Goal: Task Accomplishment & Management: Manage account settings

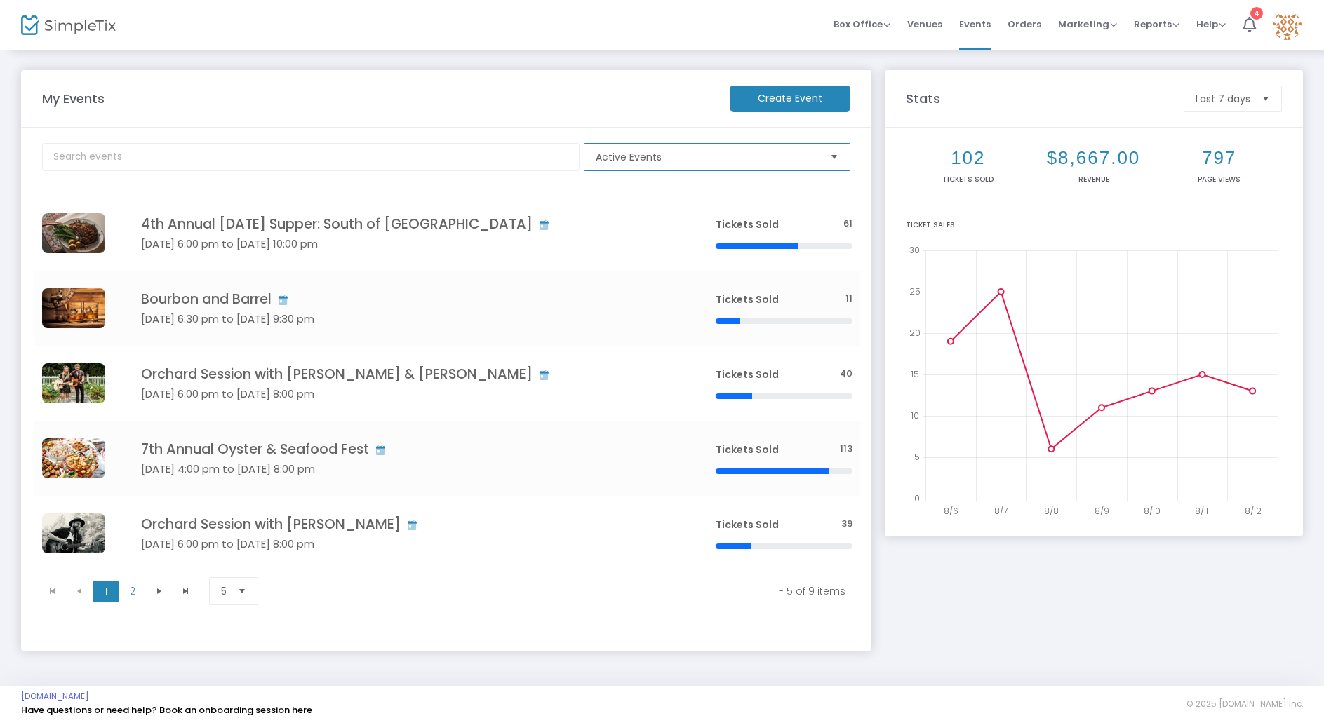
click at [669, 166] on span "Active Events" at bounding box center [707, 157] width 234 height 27
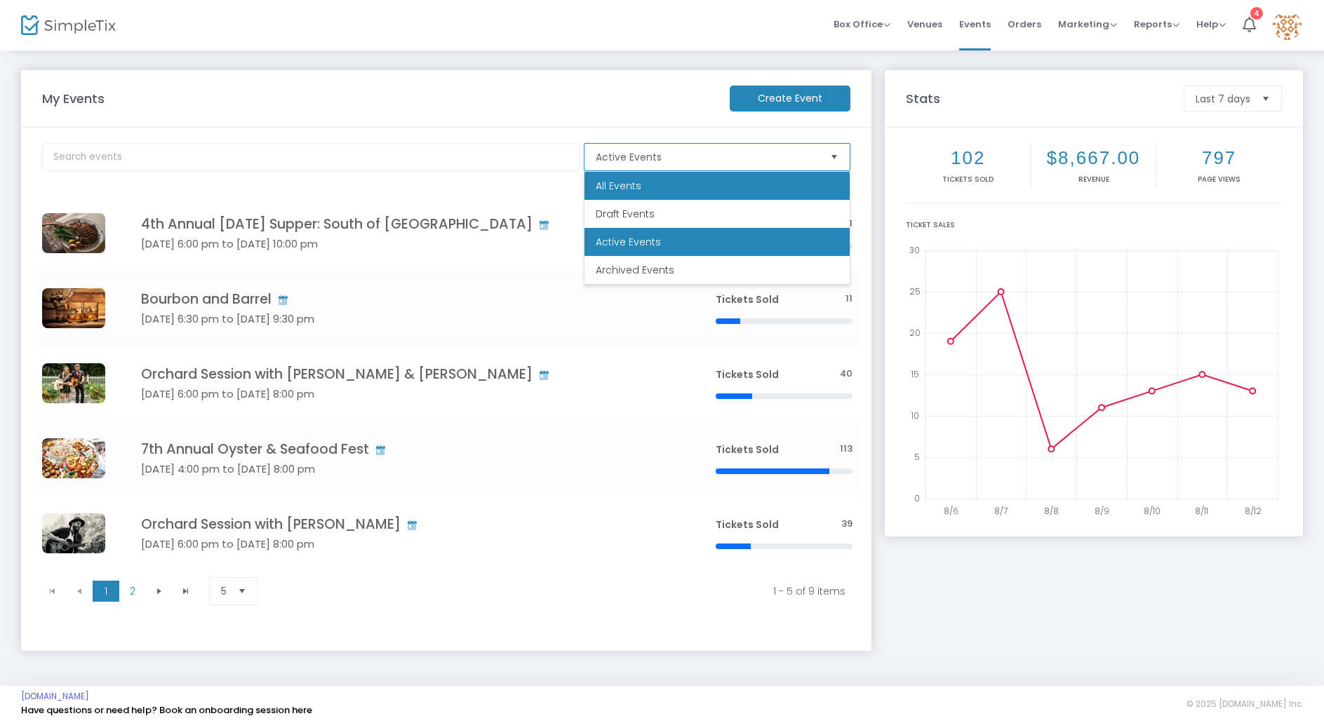
click at [671, 186] on li "All Events" at bounding box center [716, 186] width 265 height 28
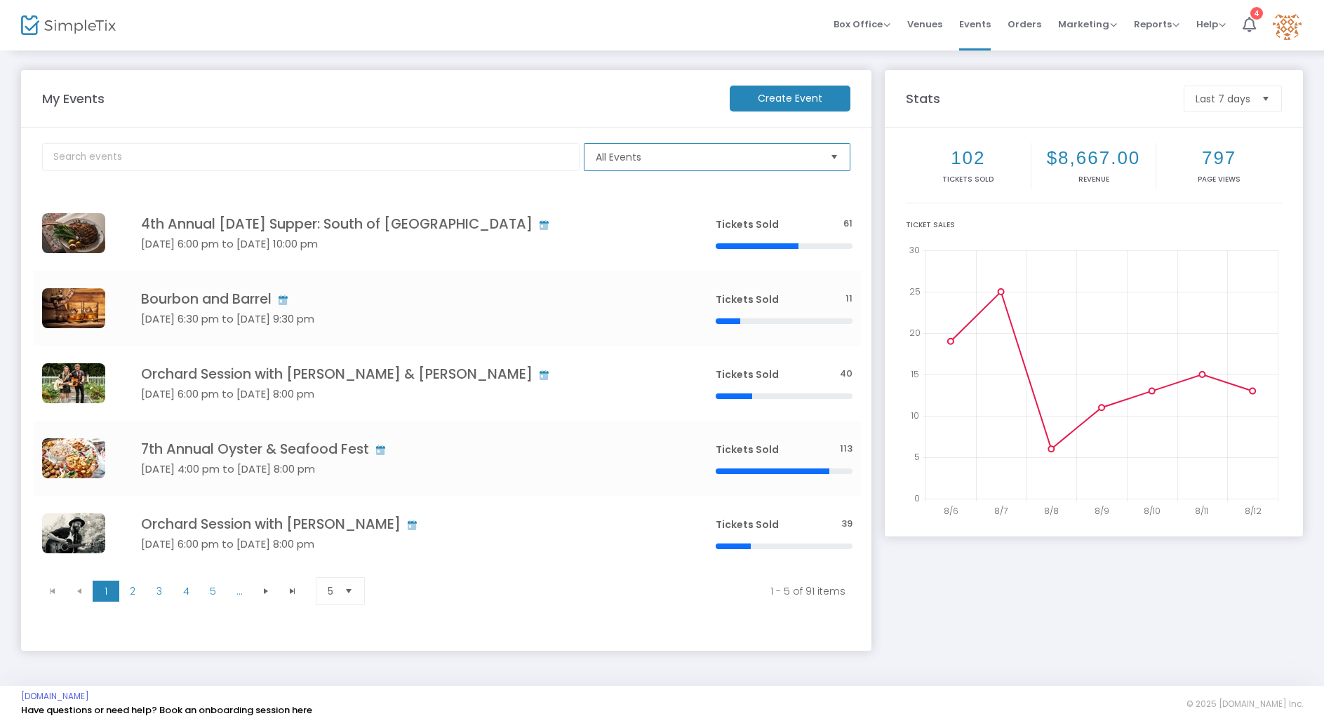
click at [655, 155] on span "All Events" at bounding box center [707, 157] width 223 height 14
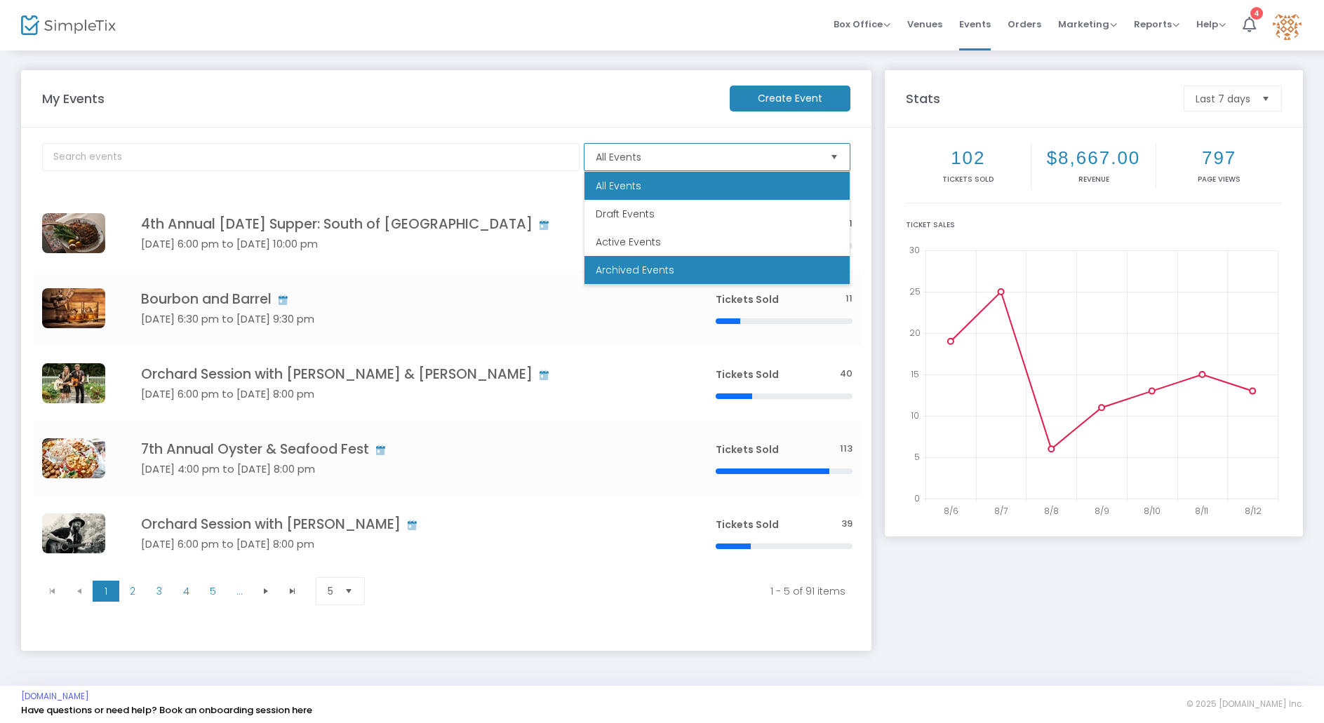
click at [645, 263] on span "Archived Events" at bounding box center [635, 270] width 79 height 14
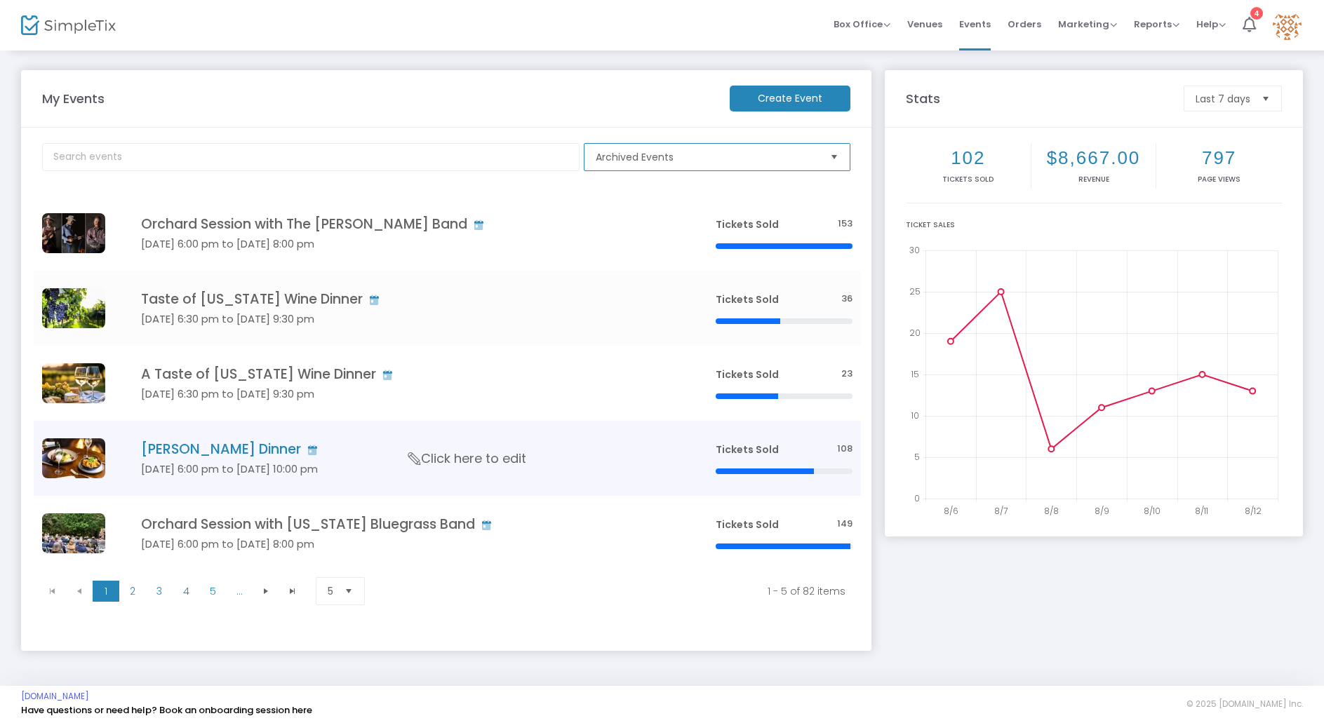
scroll to position [5, 0]
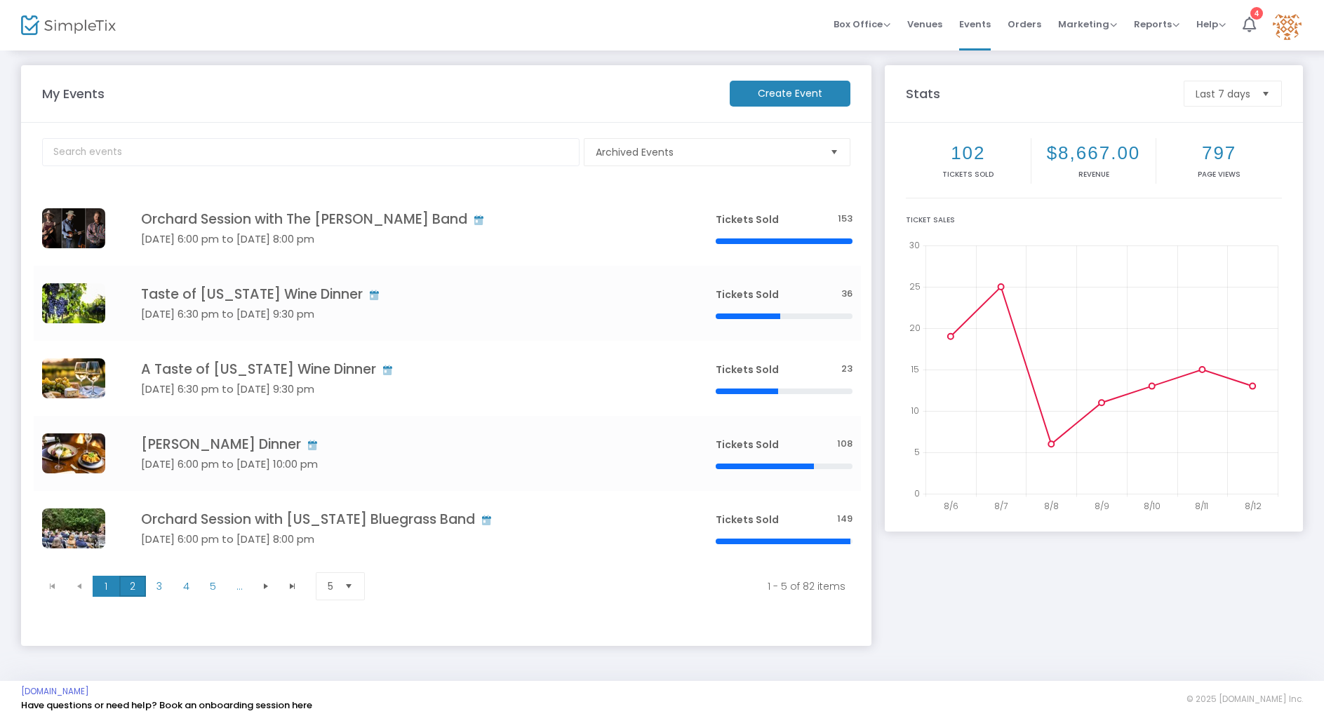
click at [131, 584] on span "2" at bounding box center [132, 586] width 27 height 21
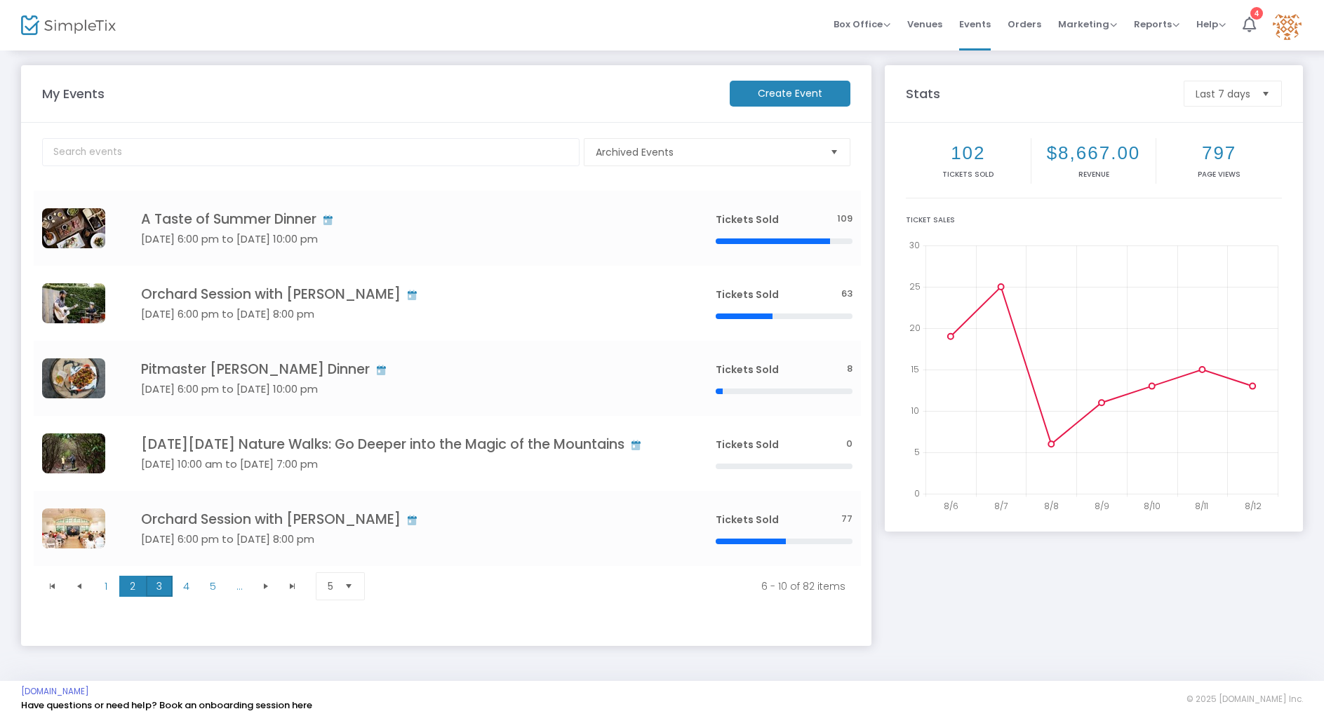
click at [161, 597] on span "3" at bounding box center [159, 586] width 27 height 21
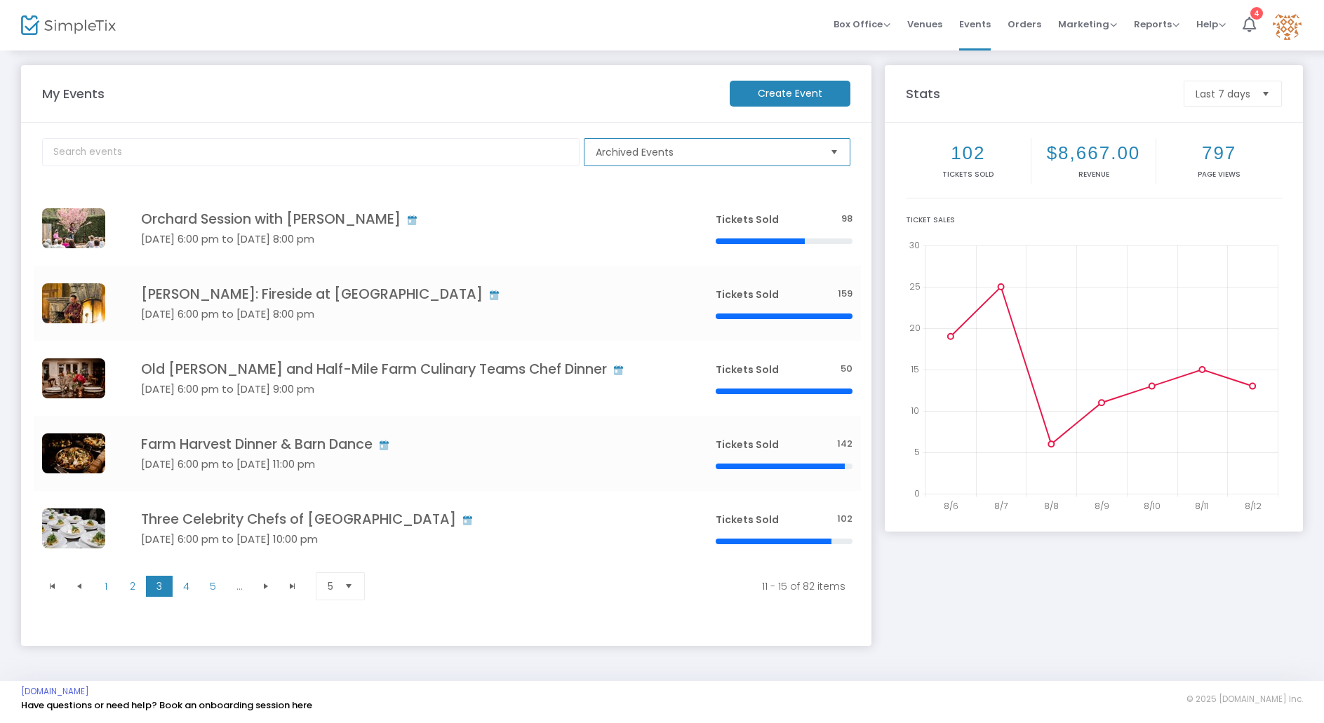
click at [710, 149] on span "Archived Events" at bounding box center [707, 152] width 223 height 14
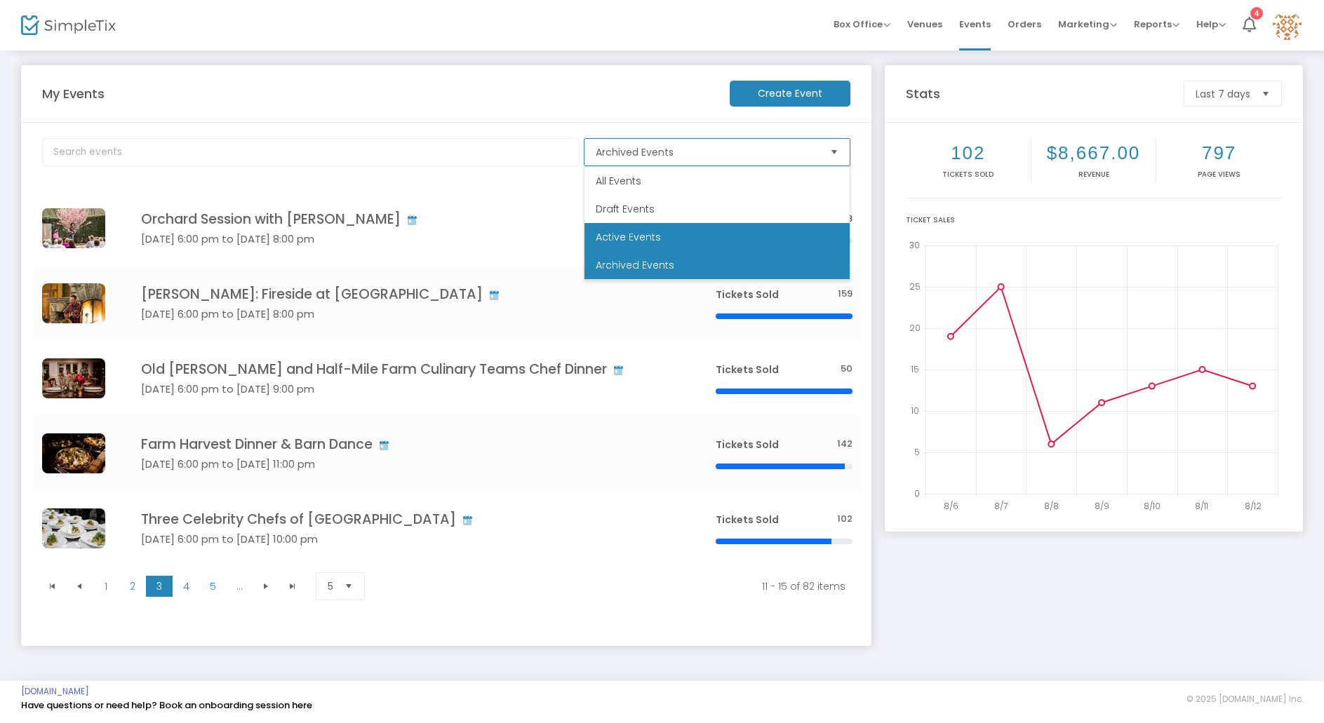
click at [649, 234] on span "Active Events" at bounding box center [628, 237] width 65 height 14
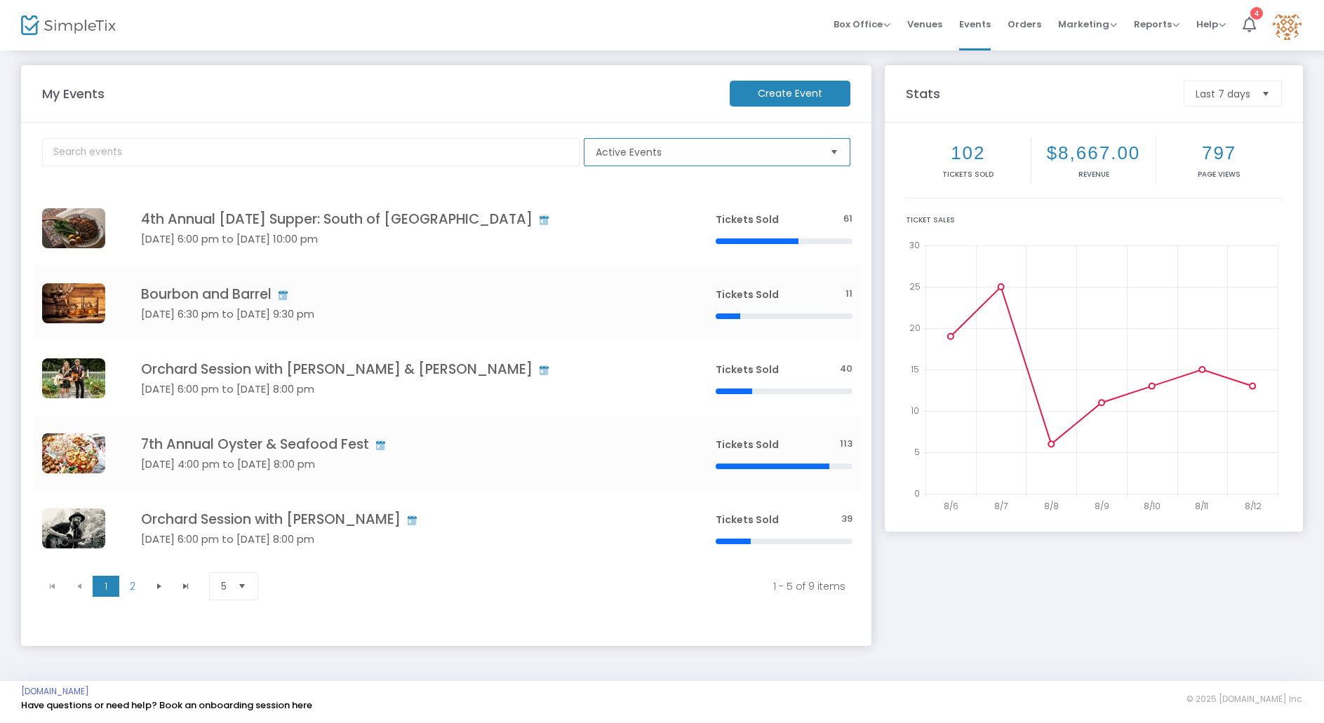
click at [753, 151] on span "Active Events" at bounding box center [707, 152] width 223 height 14
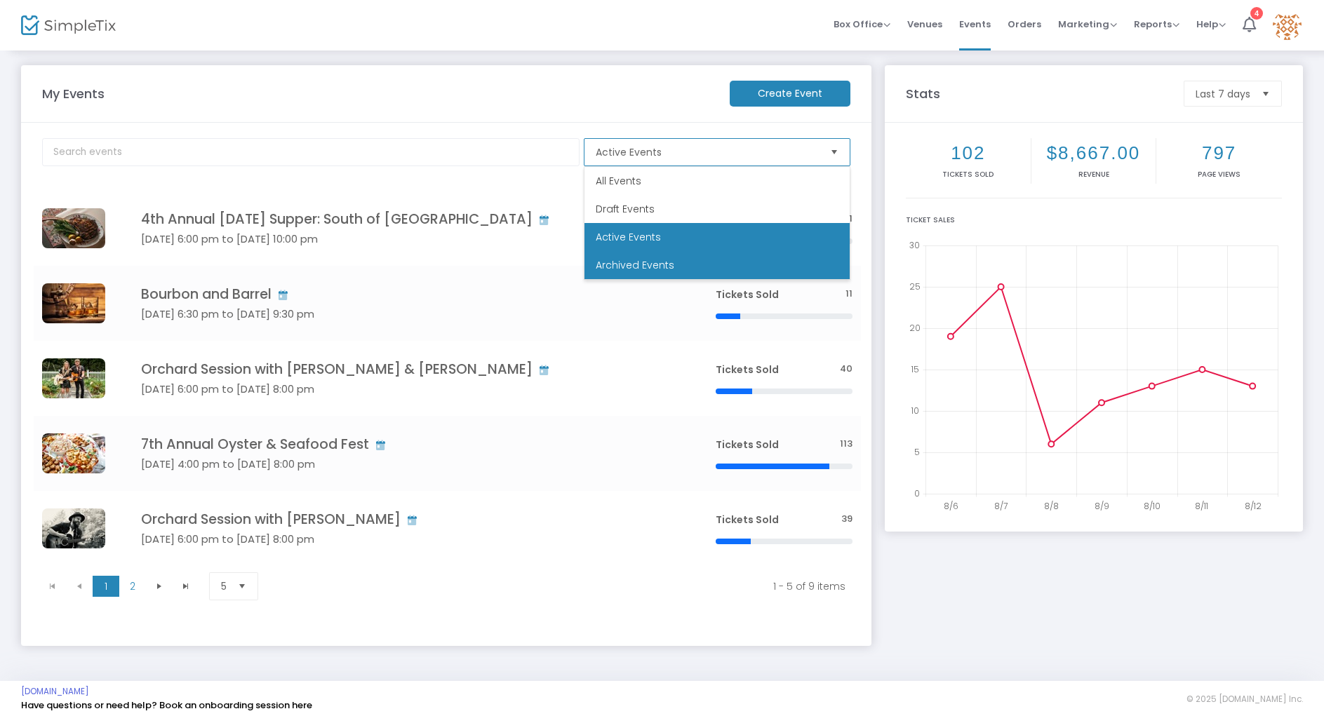
click at [683, 261] on li "Archived Events" at bounding box center [716, 265] width 265 height 28
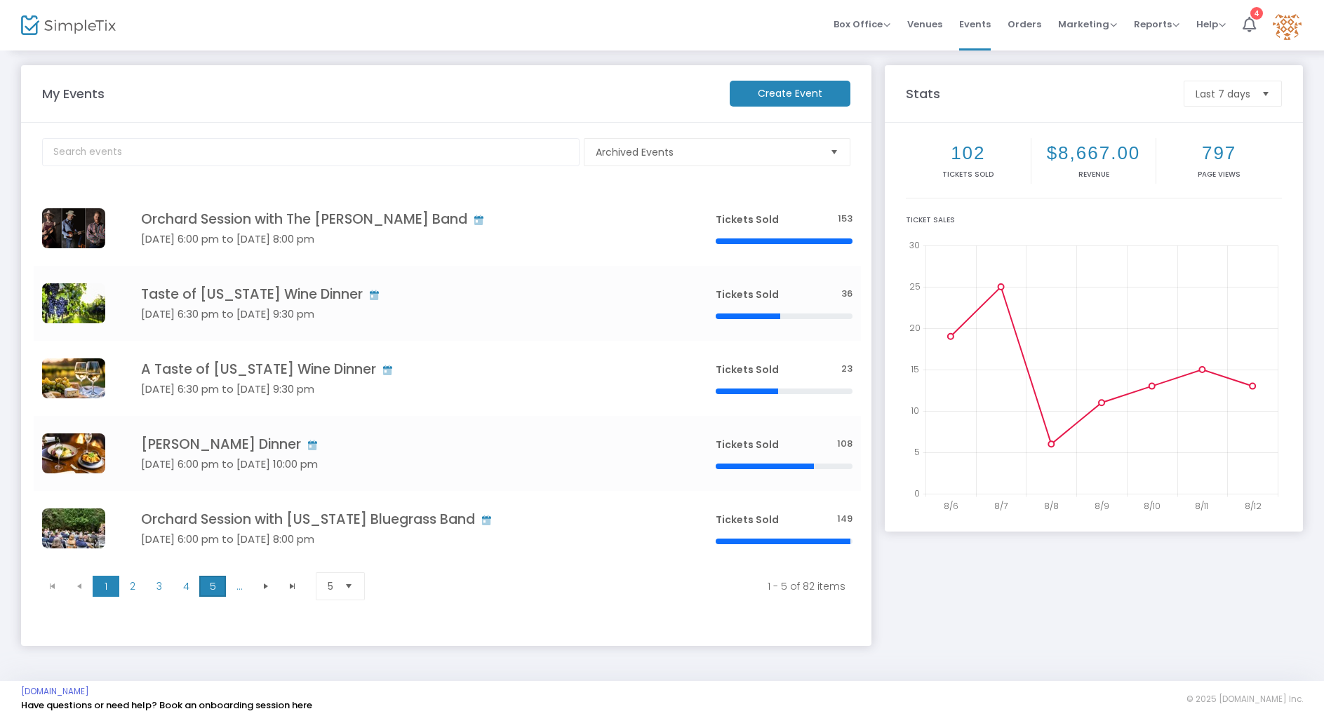
click at [207, 588] on span "5" at bounding box center [212, 586] width 27 height 21
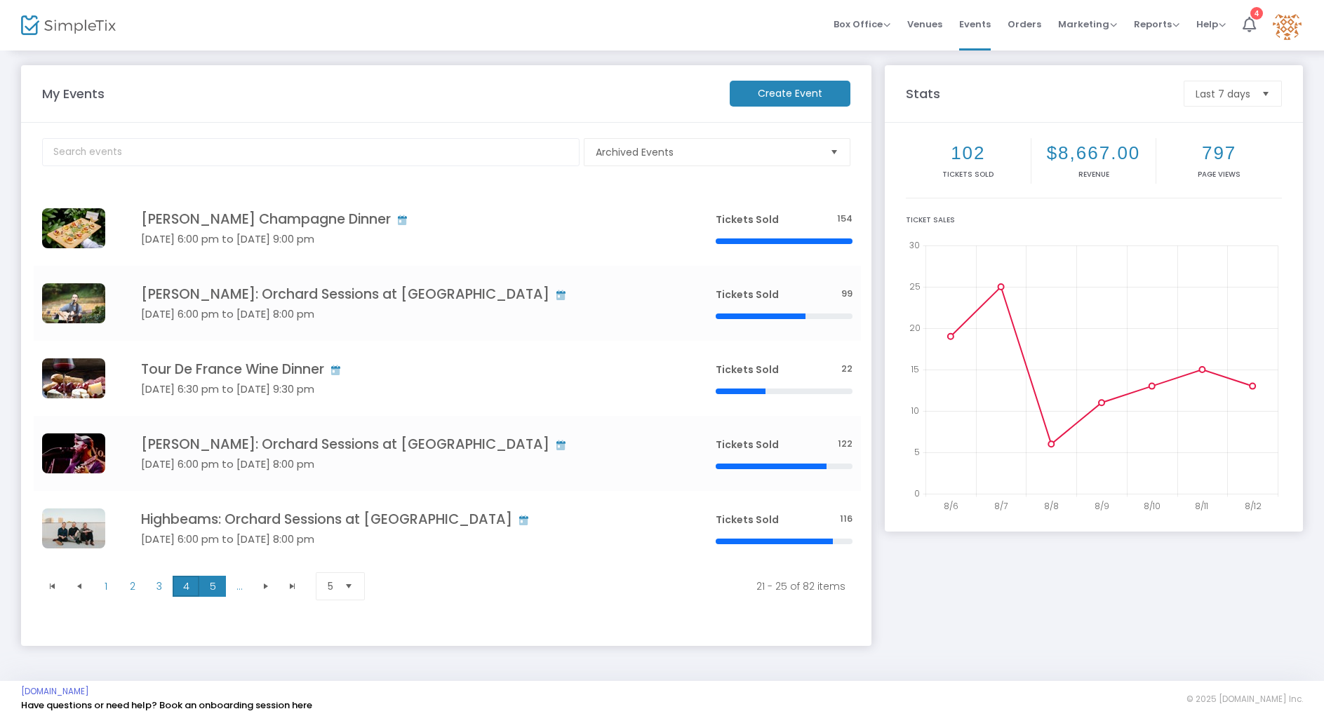
click at [189, 588] on span "4" at bounding box center [186, 586] width 27 height 21
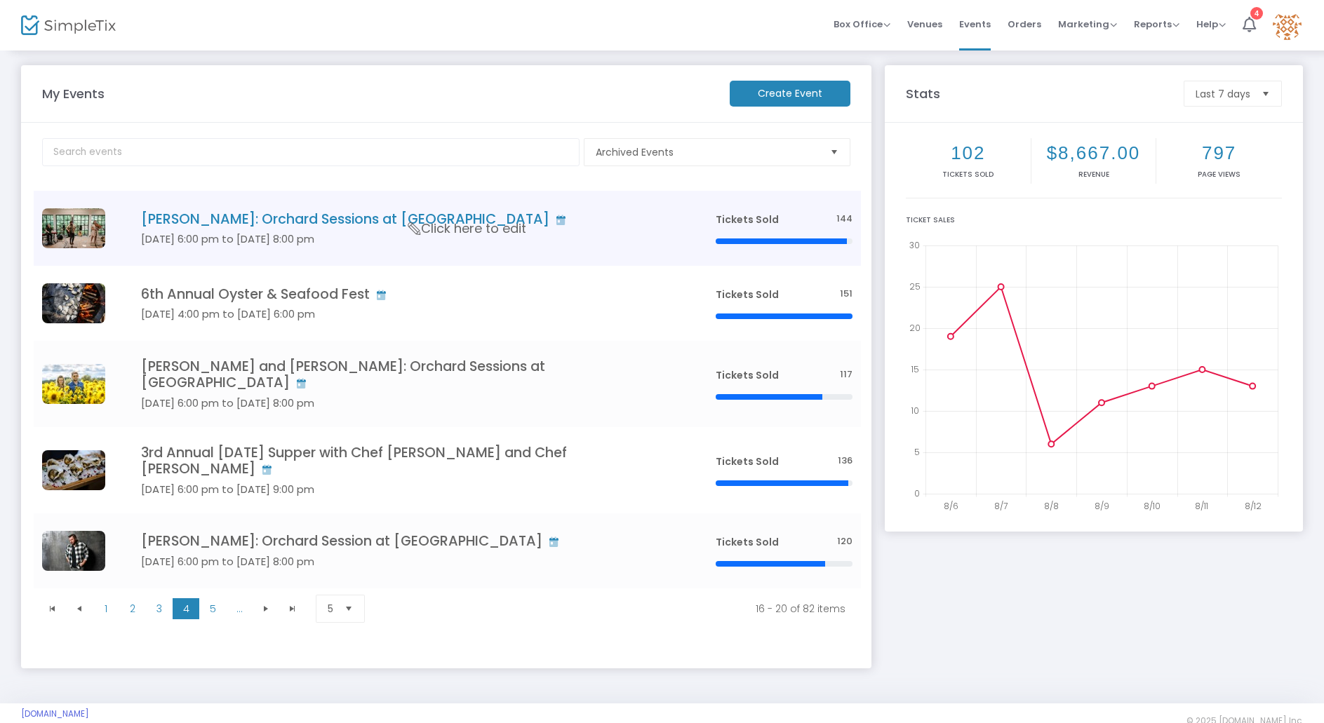
scroll to position [0, 0]
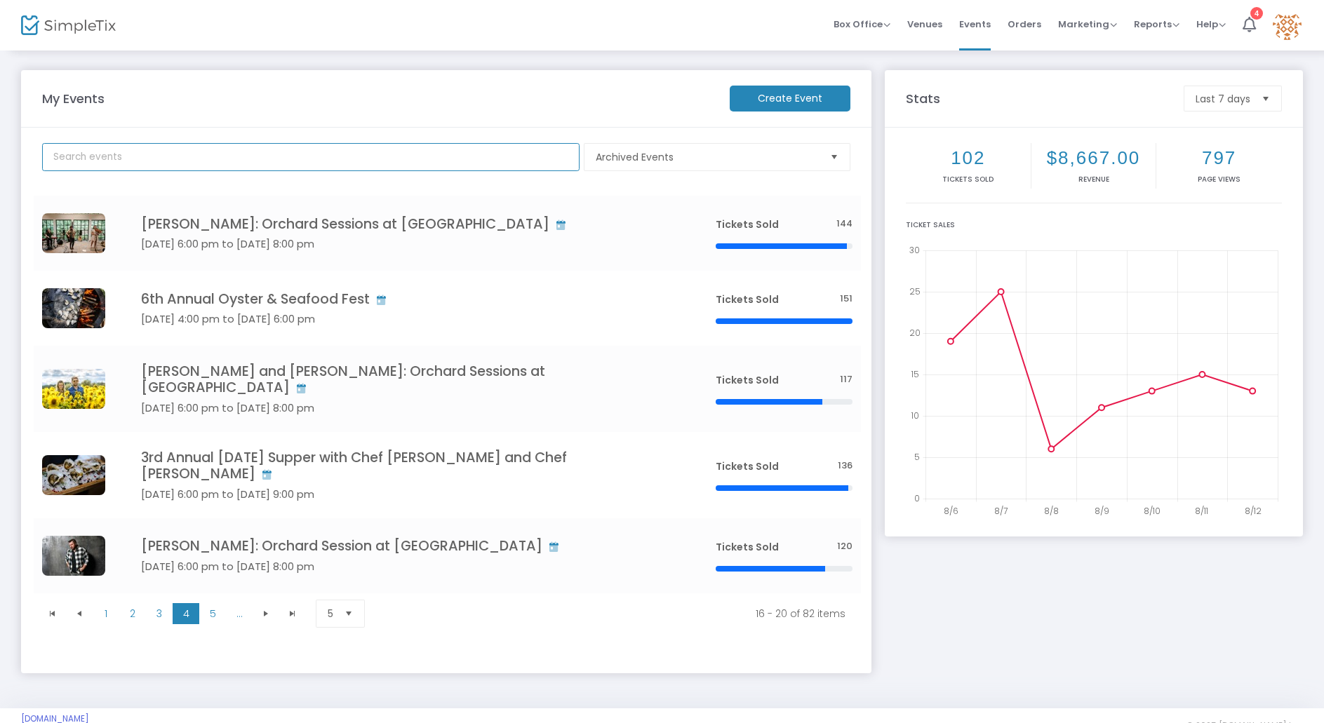
click at [378, 152] on input "text" at bounding box center [310, 157] width 537 height 28
type input "[PERSON_NAME]"
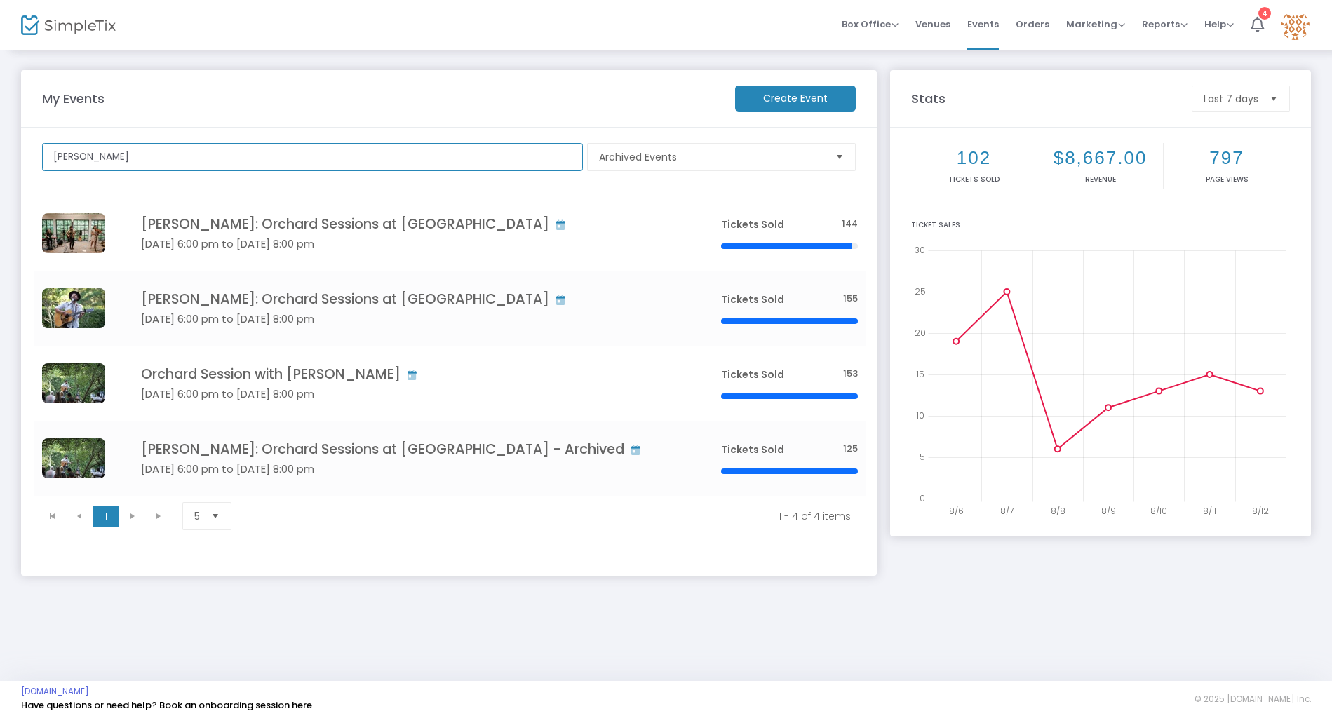
click at [346, 163] on input "[PERSON_NAME]" at bounding box center [312, 157] width 541 height 28
click at [709, 171] on div "Archived Events Event Category Type No section found [PERSON_NAME]: Orchard Ses…" at bounding box center [449, 338] width 814 height 398
click at [706, 169] on span "Archived Events" at bounding box center [712, 157] width 236 height 27
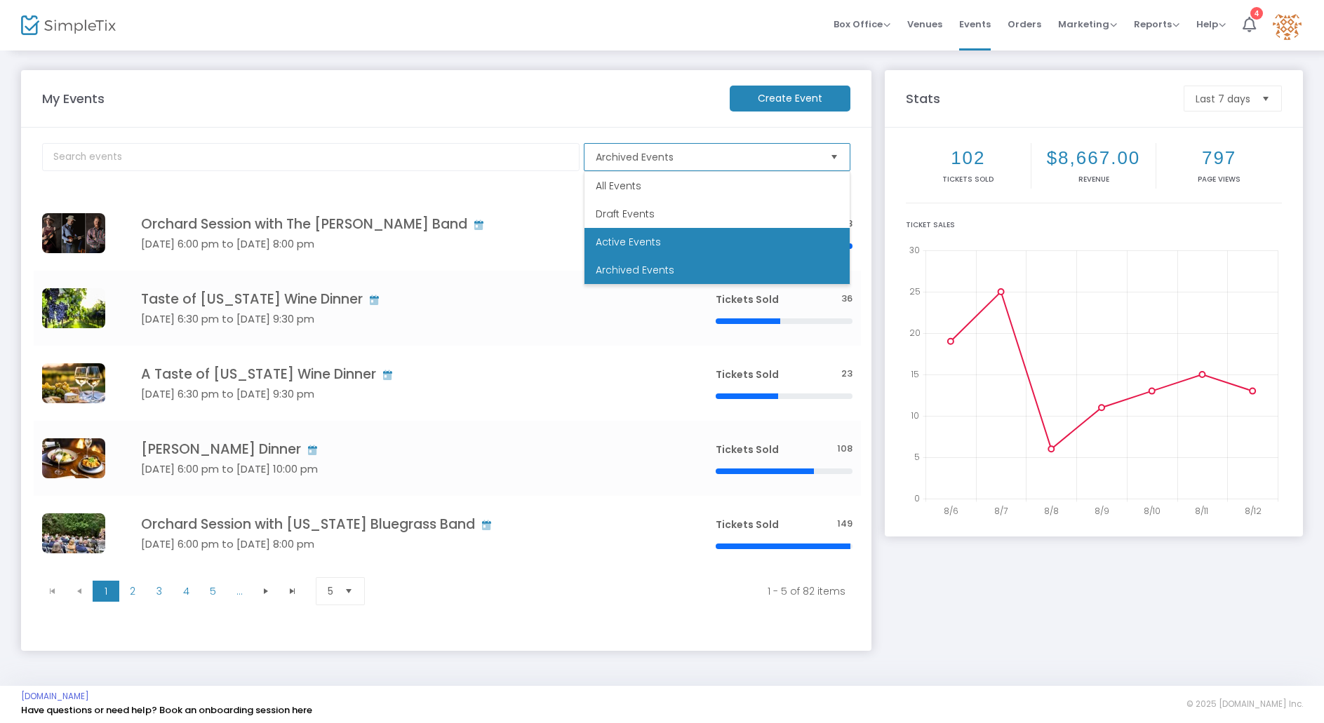
click at [667, 249] on li "Active Events" at bounding box center [716, 242] width 265 height 28
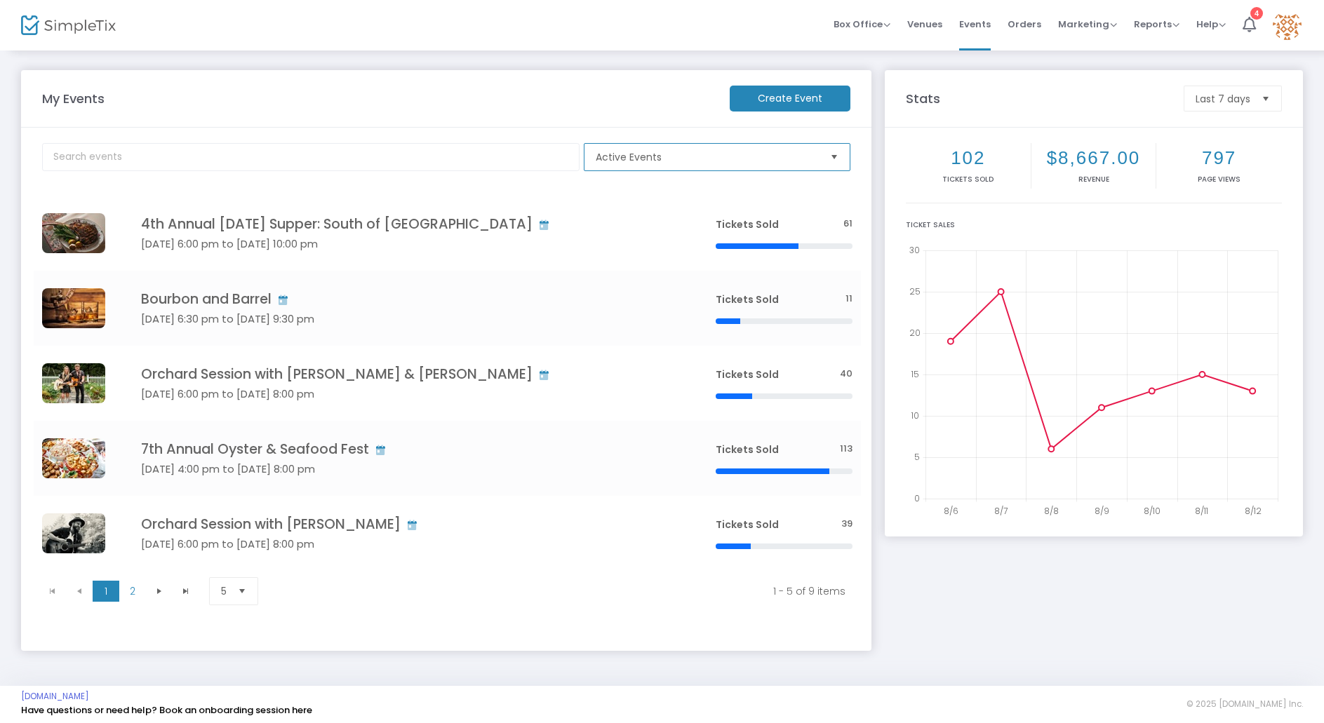
click at [632, 165] on span "Active Events" at bounding box center [707, 157] width 234 height 27
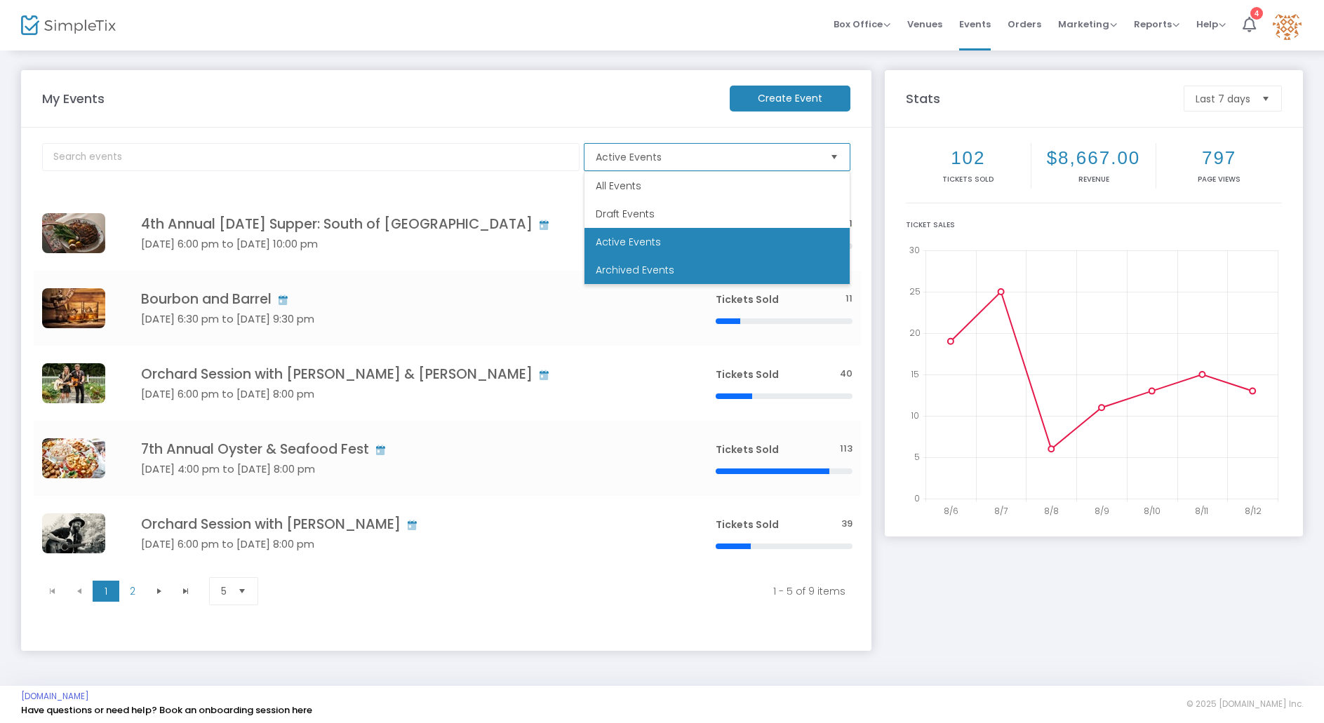
click at [629, 268] on span "Archived Events" at bounding box center [635, 270] width 79 height 14
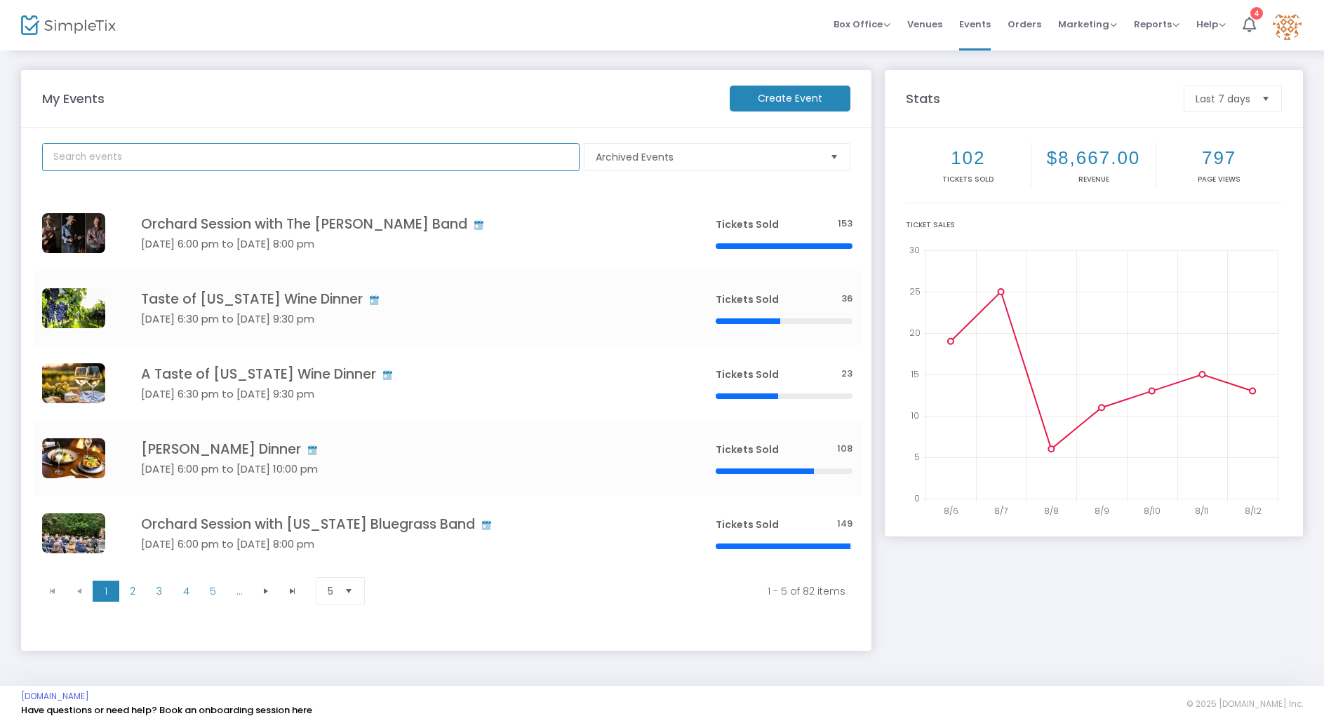
click at [328, 153] on input "text" at bounding box center [310, 157] width 537 height 28
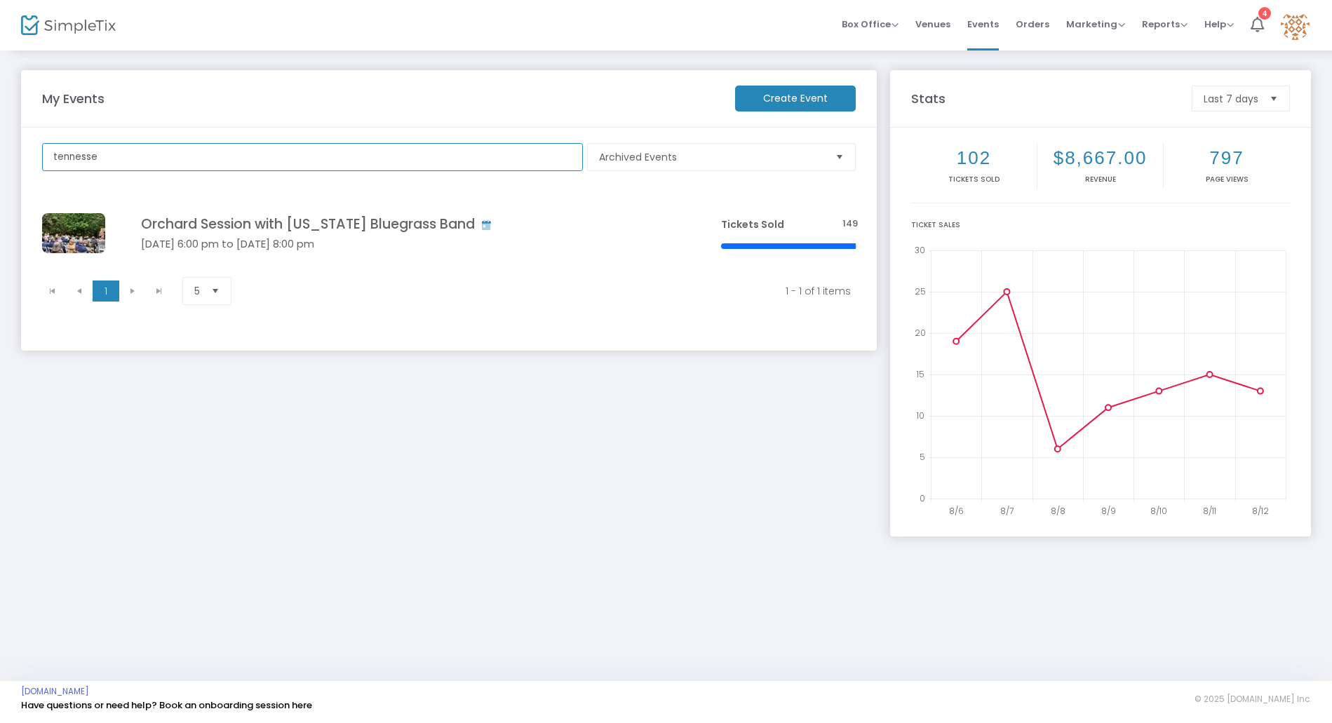
click at [241, 162] on input "tennesse" at bounding box center [312, 157] width 541 height 28
type input "[PERSON_NAME]"
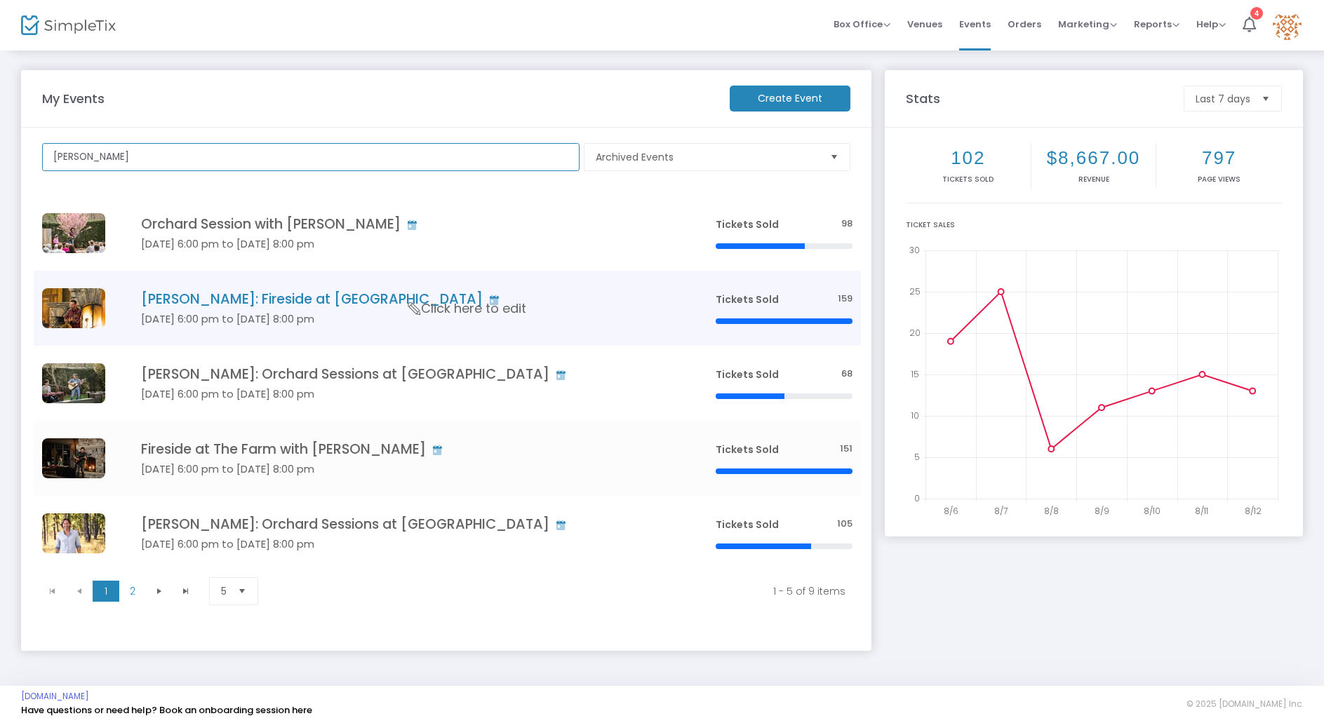
scroll to position [5, 0]
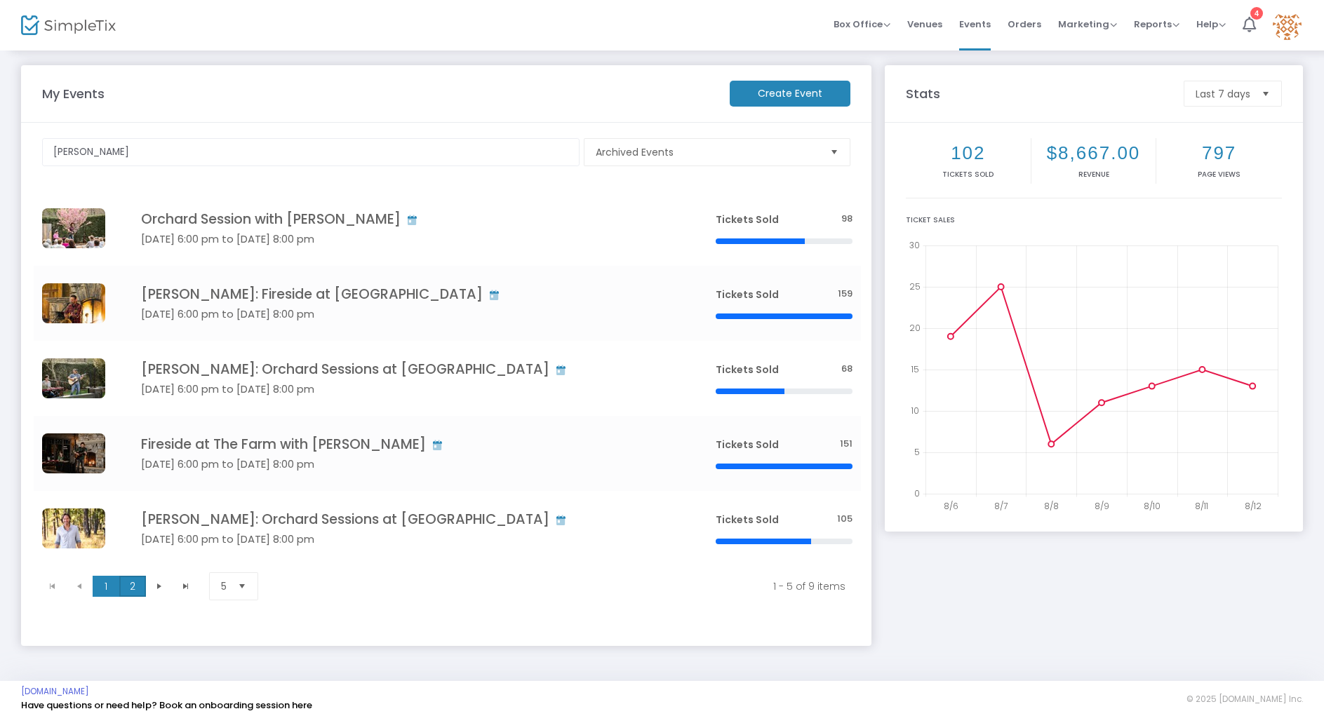
click at [133, 589] on span "2" at bounding box center [132, 586] width 27 height 21
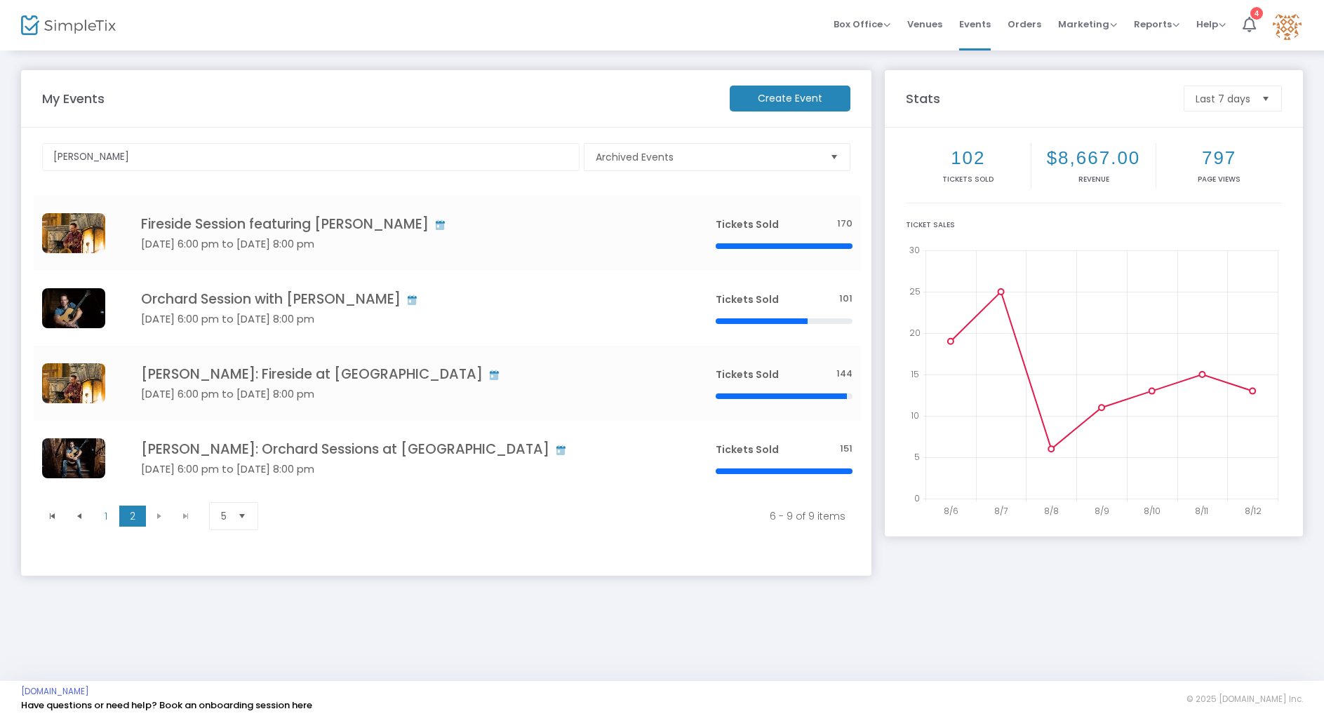
scroll to position [0, 0]
click at [103, 521] on span "1" at bounding box center [106, 516] width 27 height 21
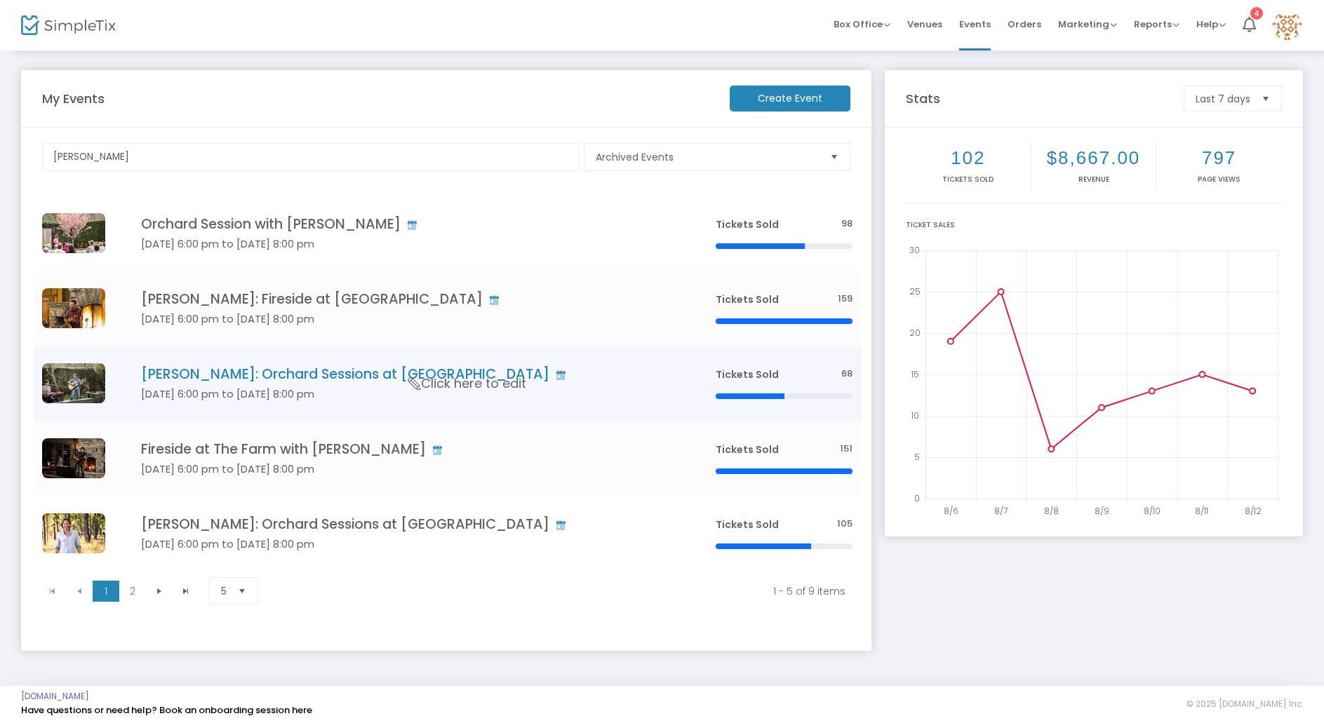
click at [175, 415] on td "[PERSON_NAME]: Orchard Sessions at The Farm [DATE] 6:00 pm to [DATE] 8:00 pm Cl…" at bounding box center [406, 383] width 599 height 75
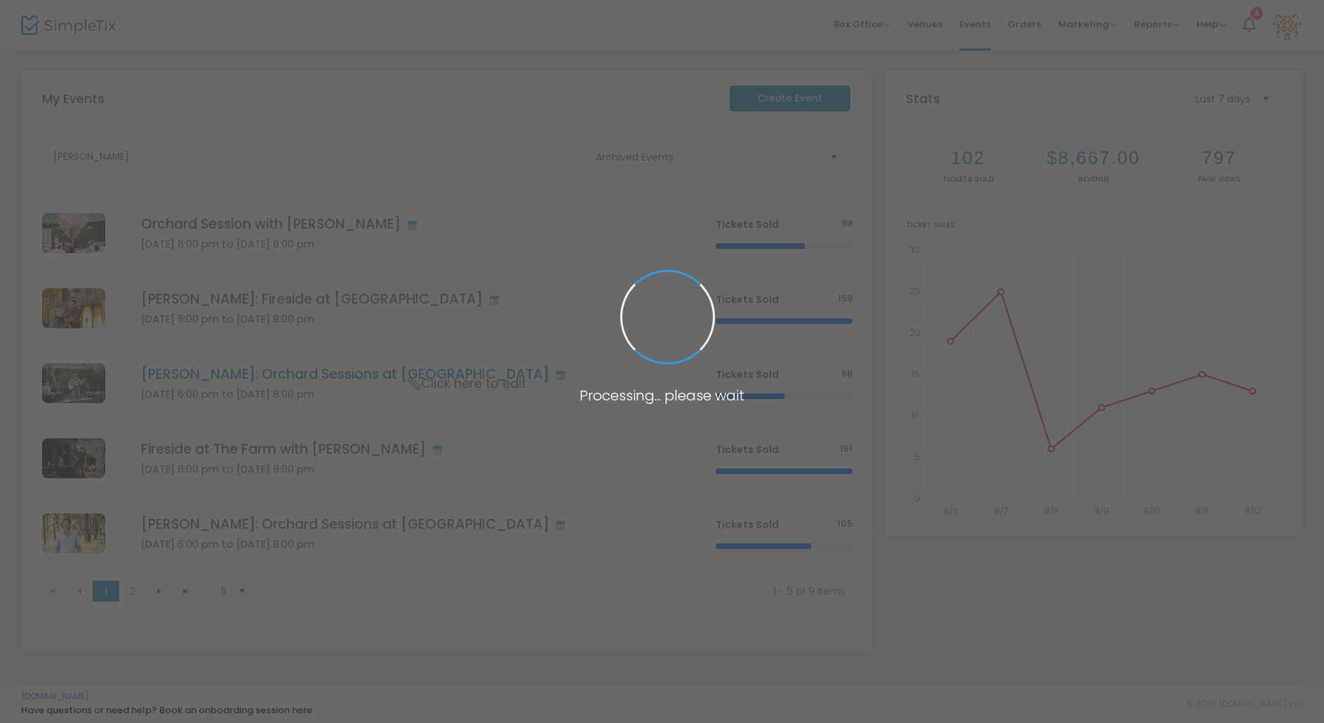
click at [175, 415] on span at bounding box center [662, 361] width 1324 height 723
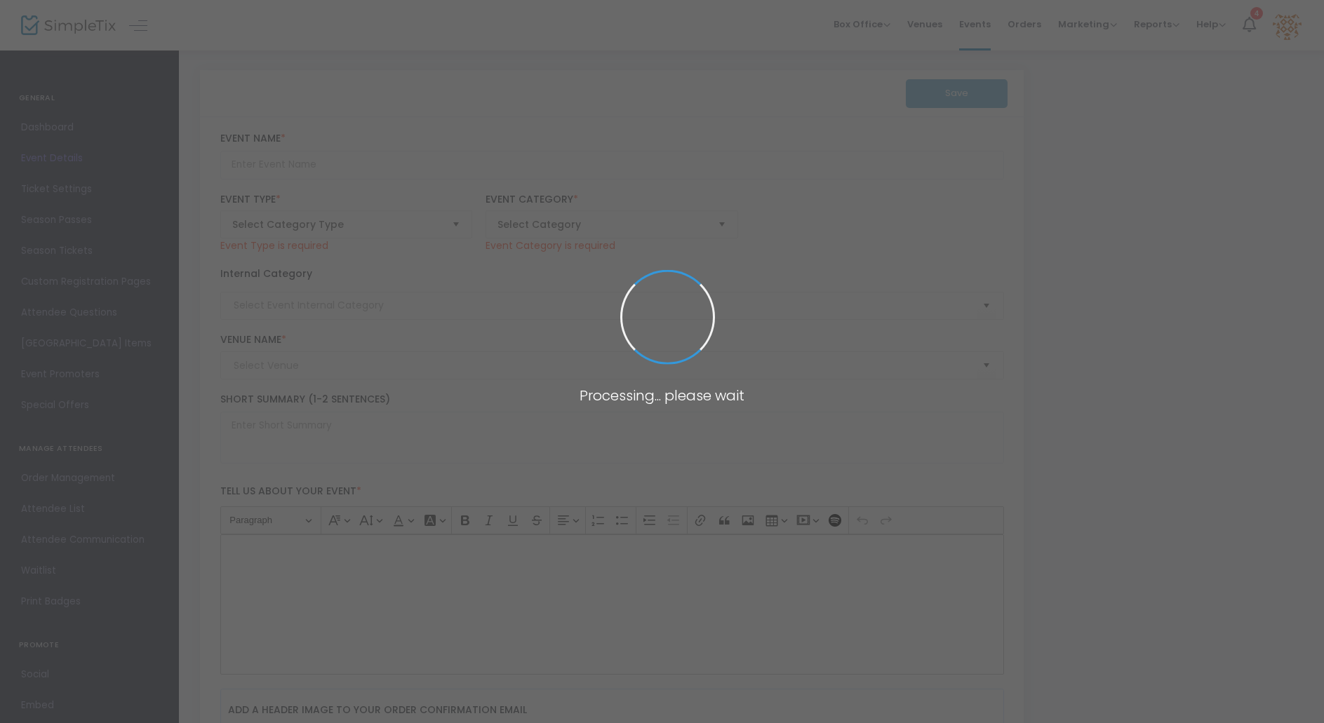
click at [175, 415] on span at bounding box center [662, 361] width 1324 height 723
type input "[PERSON_NAME]: Orchard Sessions at [GEOGRAPHIC_DATA]"
type textarea "On [DATE], [PERSON_NAME] creates stories from words that speak a language in so…"
type input "6.750 %"
type input "Buy Tickets"
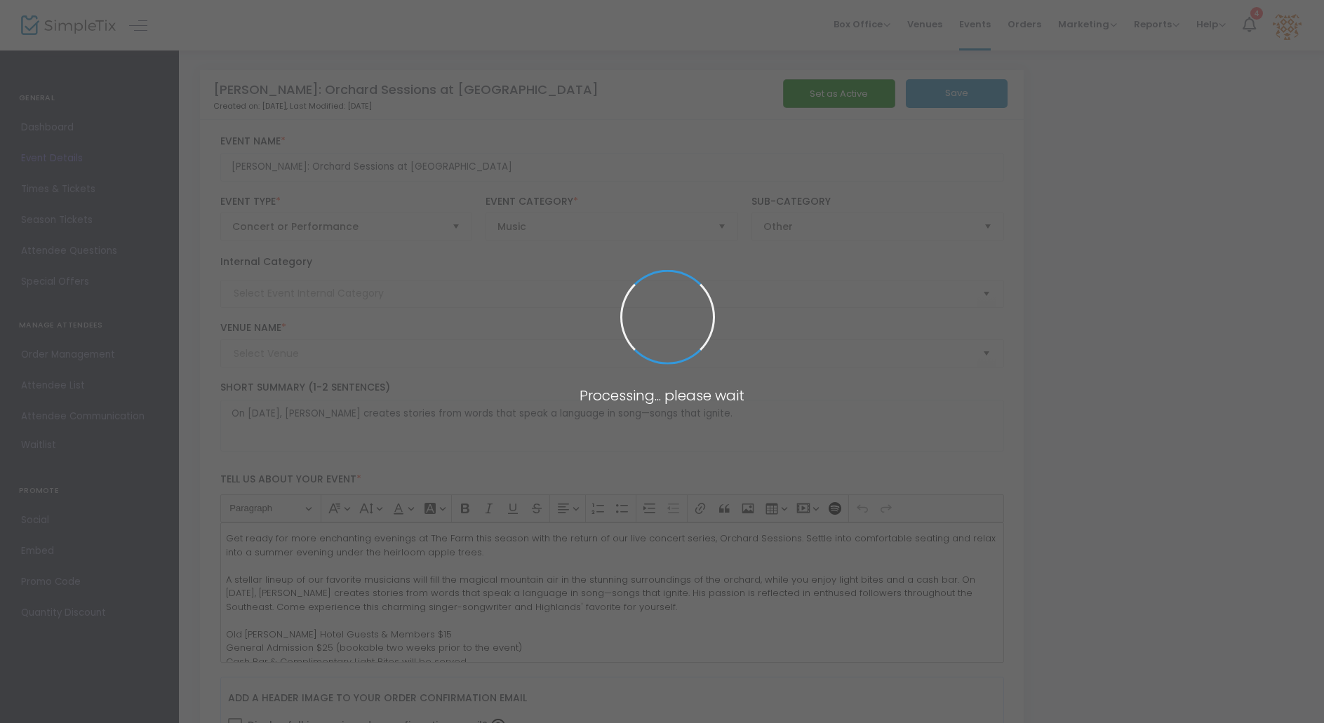
type input "The Farm at [GEOGRAPHIC_DATA][PERSON_NAME]"
